Goal: Transaction & Acquisition: Book appointment/travel/reservation

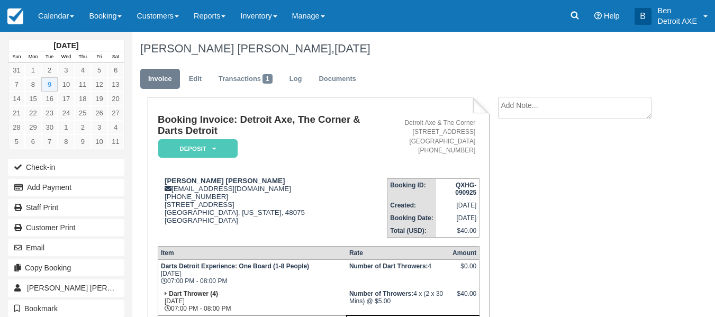
scroll to position [81, 0]
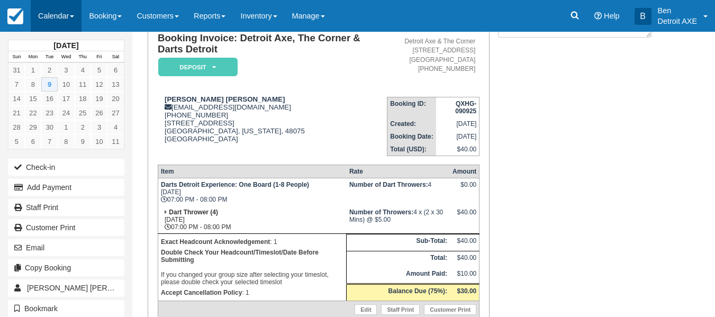
click at [80, 10] on link "Calendar" at bounding box center [56, 16] width 51 height 32
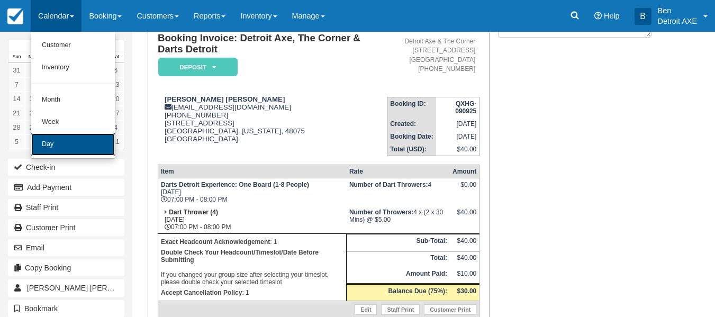
click at [78, 149] on link "Day" at bounding box center [73, 144] width 84 height 22
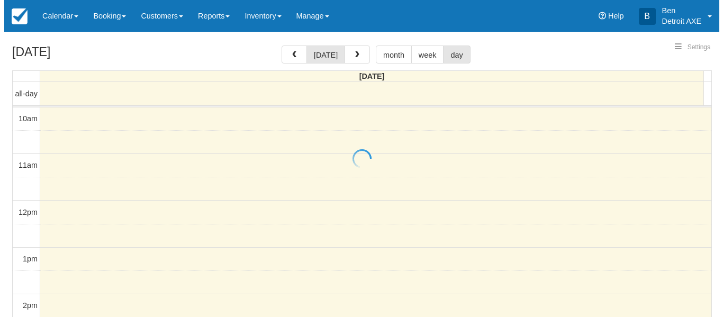
scroll to position [419, 0]
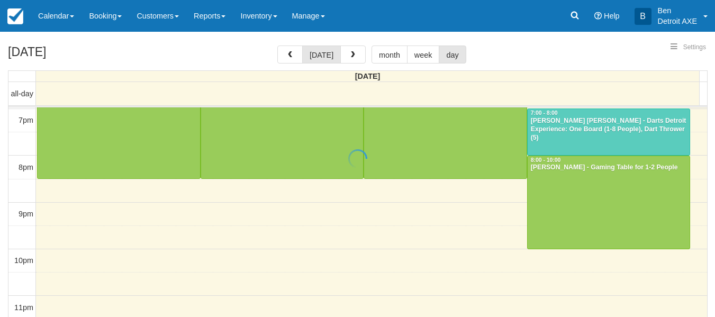
click at [361, 64] on div at bounding box center [357, 158] width 715 height 317
click at [357, 62] on div at bounding box center [357, 158] width 715 height 317
click at [352, 55] on div at bounding box center [357, 158] width 715 height 317
select select
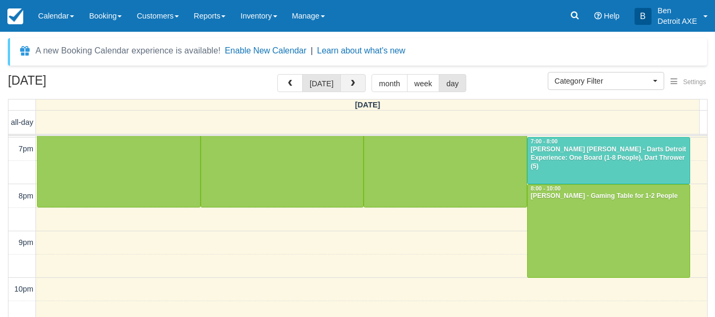
click at [357, 88] on button "button" at bounding box center [352, 83] width 25 height 18
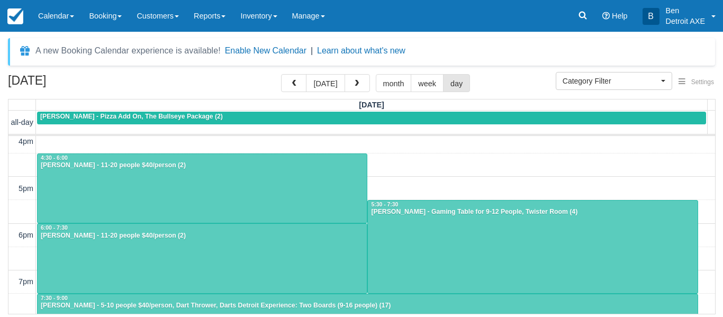
scroll to position [286, 0]
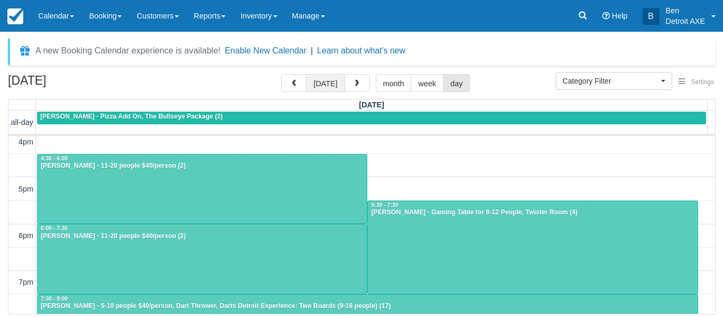
click at [327, 84] on button "[DATE]" at bounding box center [325, 83] width 39 height 18
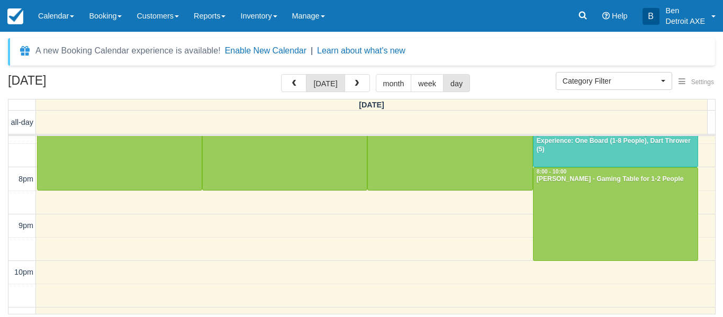
scroll to position [453, 0]
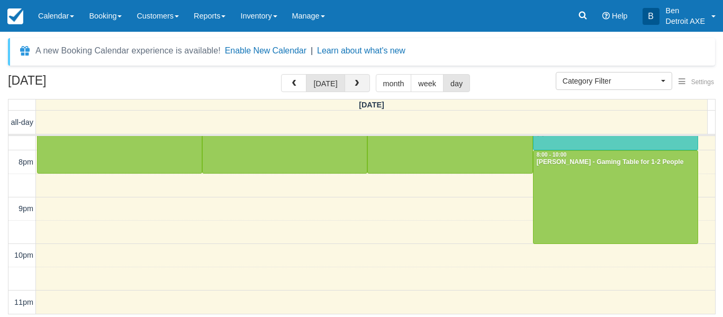
click at [347, 83] on button "button" at bounding box center [356, 83] width 25 height 18
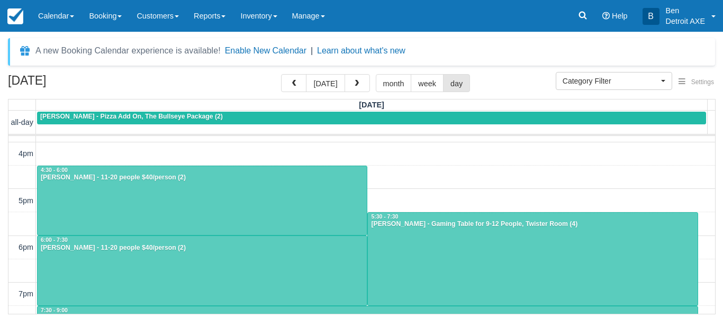
scroll to position [274, 0]
click at [385, 188] on div "10am 11am 12pm 1pm 2pm 3pm 4pm 5pm 6pm 7pm 8pm 9pm 10pm 11pm 4:30 - 5:00 4:30 -…" at bounding box center [361, 177] width 706 height 631
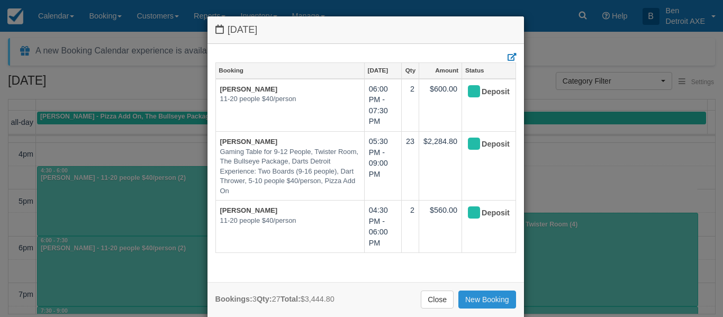
click at [479, 294] on link "New Booking" at bounding box center [487, 300] width 58 height 18
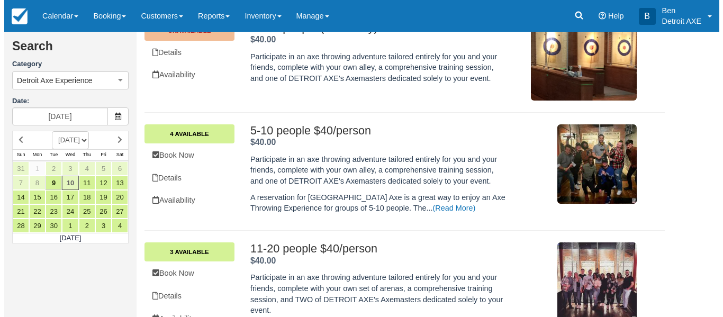
scroll to position [208, 0]
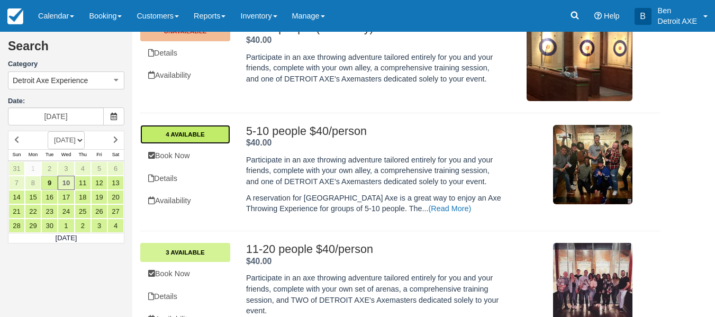
click at [165, 130] on link "4 Available" at bounding box center [185, 134] width 90 height 19
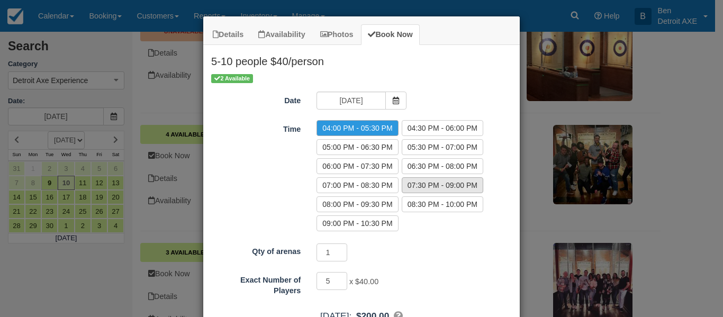
click at [418, 186] on label "07:30 PM - 09:00 PM" at bounding box center [442, 185] width 81 height 16
radio input "true"
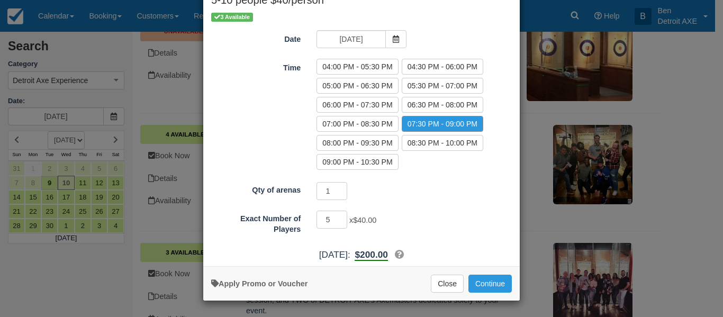
scroll to position [61, 0]
click at [324, 218] on input "5" at bounding box center [331, 220] width 31 height 18
click at [328, 220] on input "5" at bounding box center [331, 220] width 31 height 18
click at [496, 287] on button "Continue" at bounding box center [489, 284] width 43 height 18
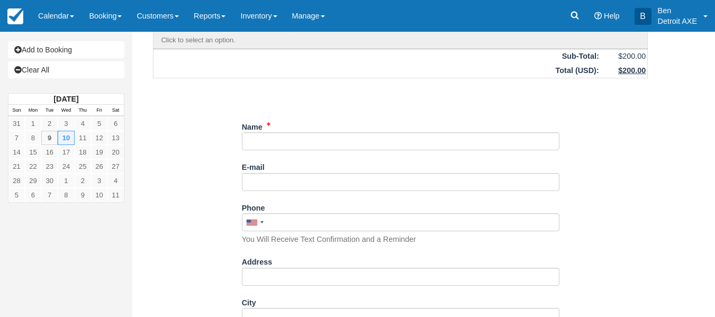
scroll to position [90, 0]
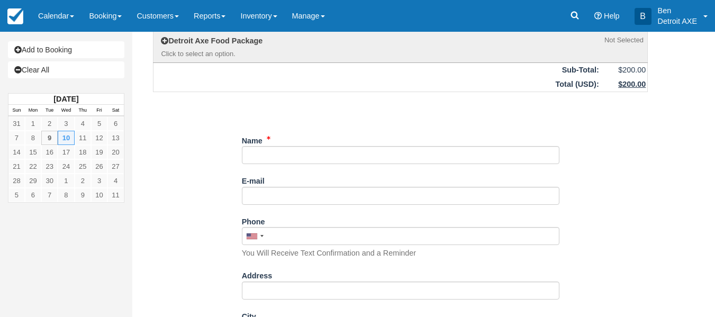
click at [323, 143] on div "Name" at bounding box center [401, 148] width 318 height 33
click at [292, 165] on div "Name" at bounding box center [401, 152] width 318 height 41
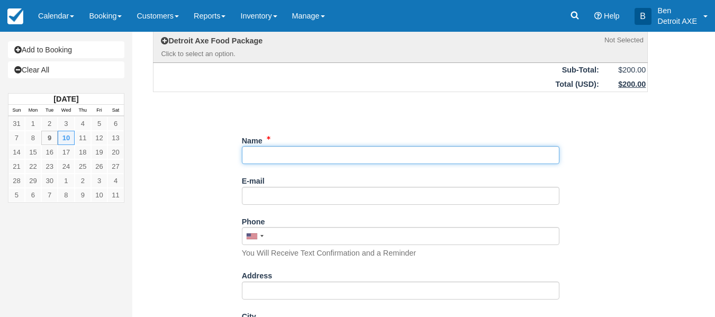
click at [265, 150] on input "Name" at bounding box center [401, 155] width 318 height 18
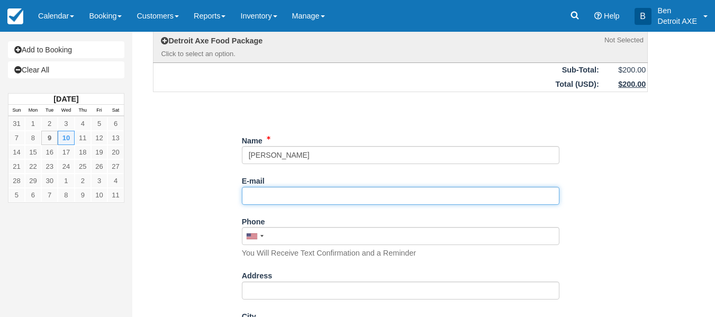
click at [271, 193] on input "E-mail" at bounding box center [401, 196] width 318 height 18
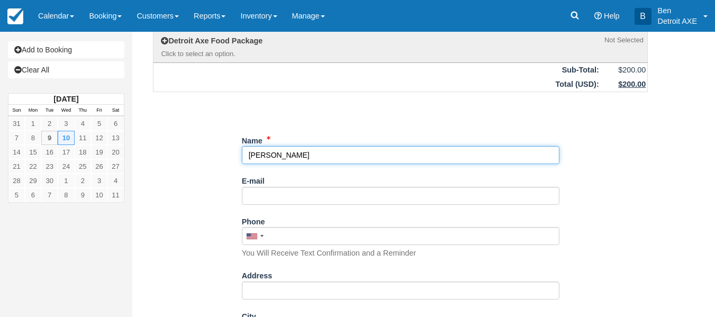
click at [284, 159] on input "Name" at bounding box center [401, 155] width 318 height 18
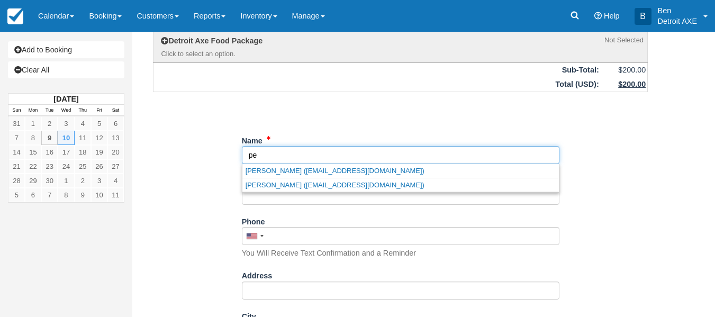
type input "p"
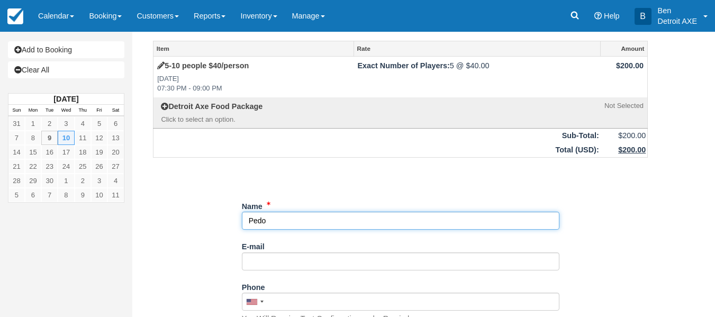
scroll to position [0, 0]
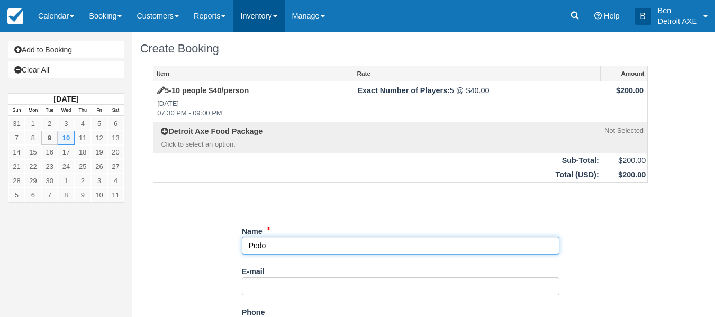
type input "Pedo"
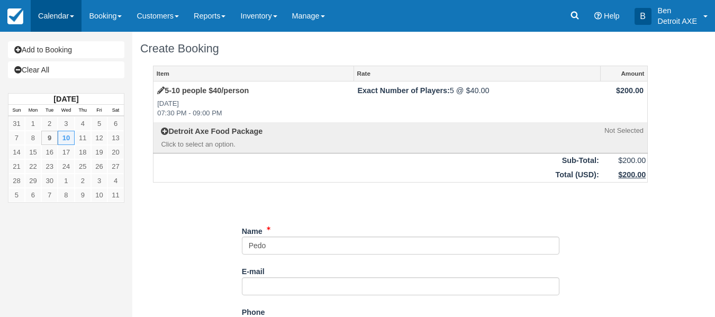
click at [60, 16] on link "Calendar" at bounding box center [56, 16] width 51 height 32
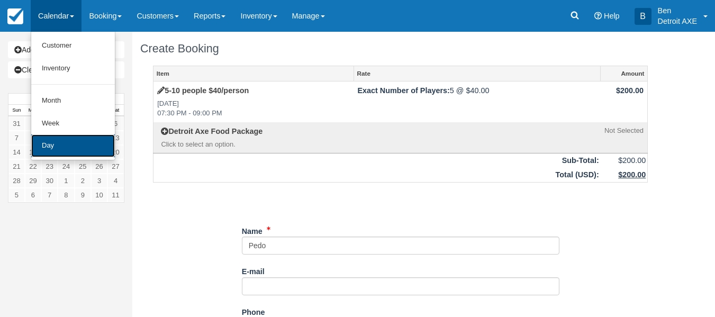
click at [89, 146] on link "Day" at bounding box center [73, 145] width 84 height 23
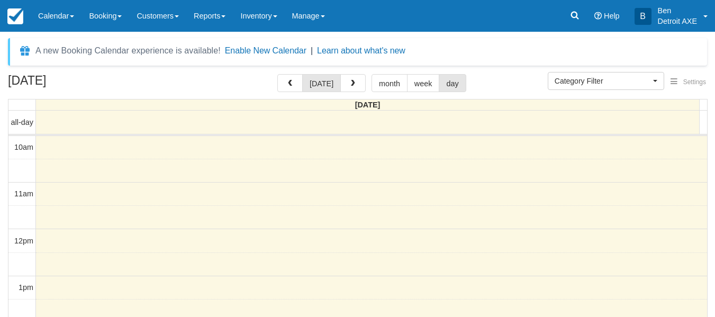
select select
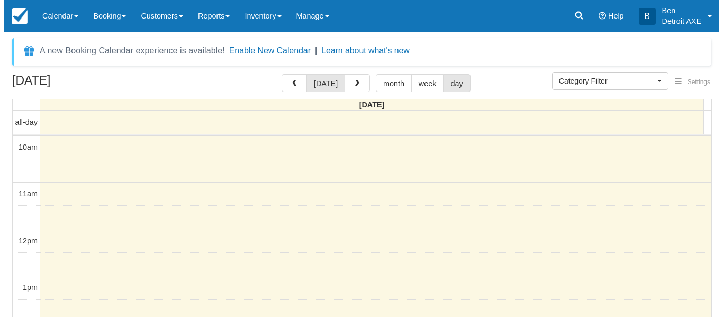
scroll to position [419, 0]
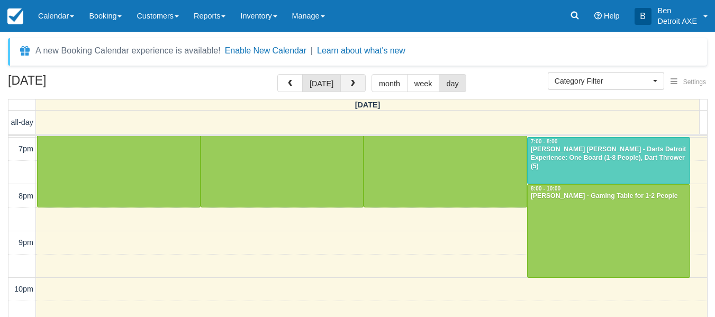
click at [354, 86] on span "button" at bounding box center [352, 83] width 7 height 7
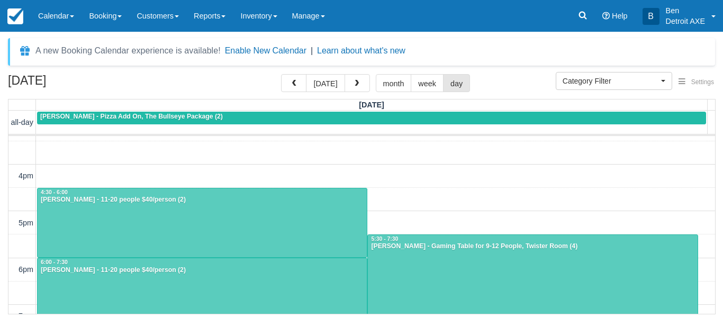
scroll to position [247, 0]
